Goal: Information Seeking & Learning: Learn about a topic

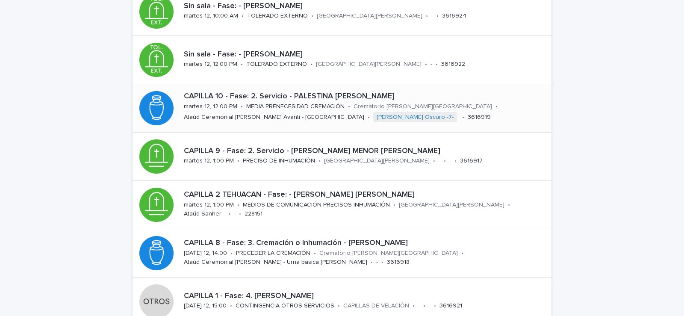
scroll to position [10, 0]
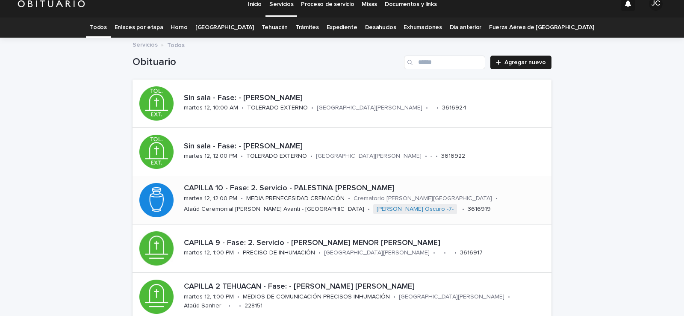
click at [382, 184] on font "CAPILLA 10 - Fase: 2. Servicio - PALESTINA [PERSON_NAME]" at bounding box center [289, 188] width 211 height 8
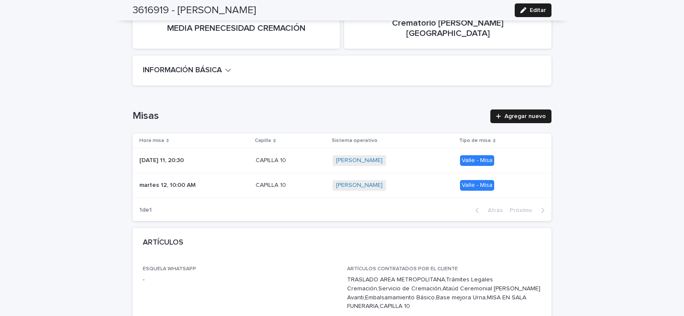
scroll to position [299, 0]
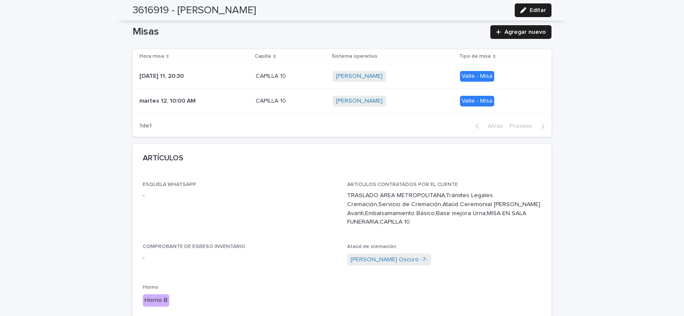
click at [490, 98] on font "Valle - Misa" at bounding box center [477, 101] width 31 height 6
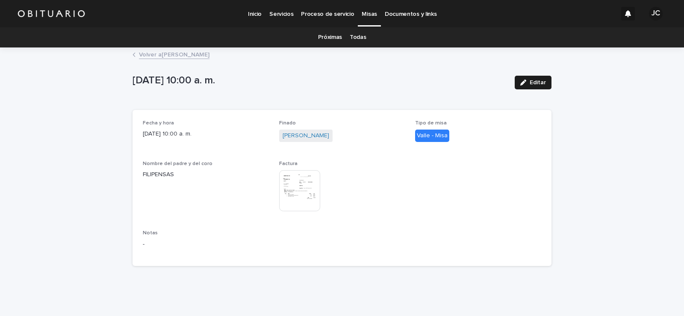
click at [304, 179] on img at bounding box center [299, 190] width 41 height 41
click at [304, 179] on body "Inicio Servicios Proceso de servicio Misas Documentos y links JC Próximas Todas…" at bounding box center [342, 158] width 684 height 316
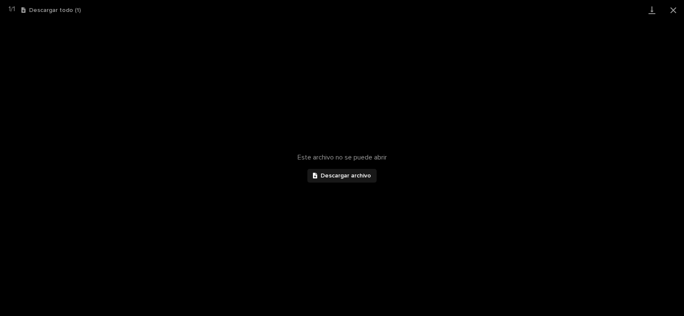
click at [320, 177] on div at bounding box center [317, 176] width 8 height 6
click at [672, 11] on button "Cerrar galería" at bounding box center [673, 10] width 21 height 20
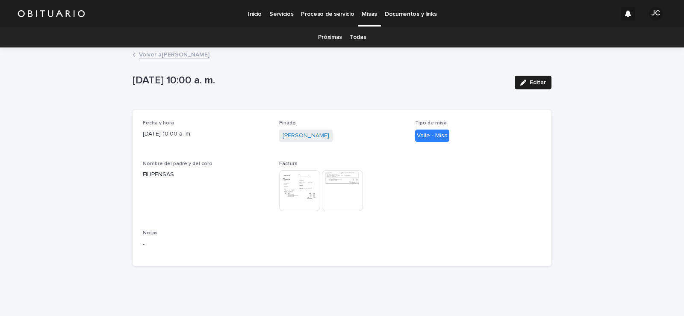
click at [335, 194] on img at bounding box center [342, 190] width 41 height 41
